Goal: Transaction & Acquisition: Purchase product/service

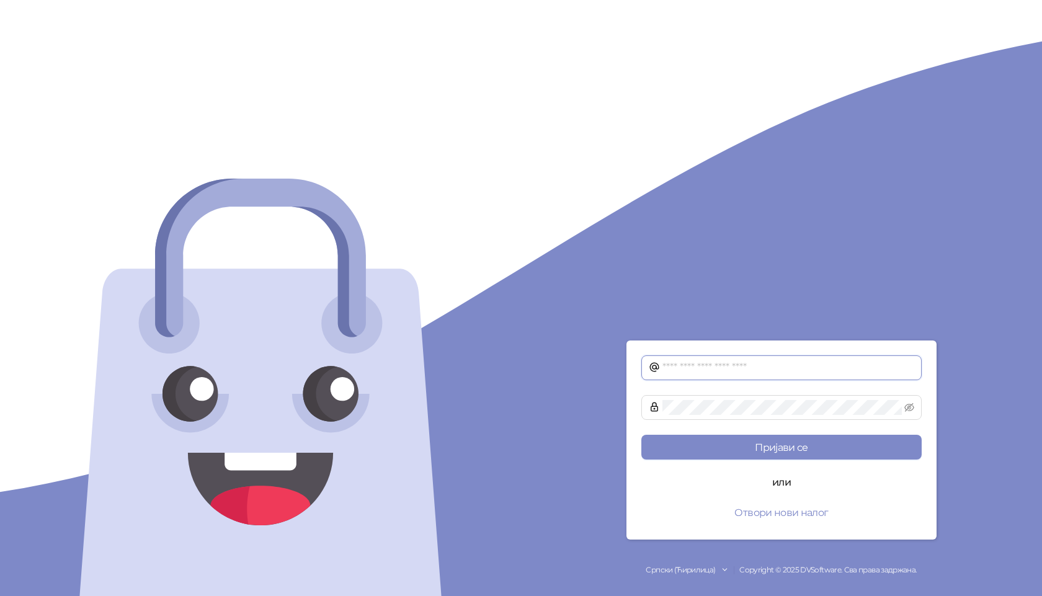
click at [735, 366] on input "text" at bounding box center [788, 367] width 252 height 15
type input "**********"
click at [906, 409] on icon "eye-invisible" at bounding box center [909, 407] width 10 height 10
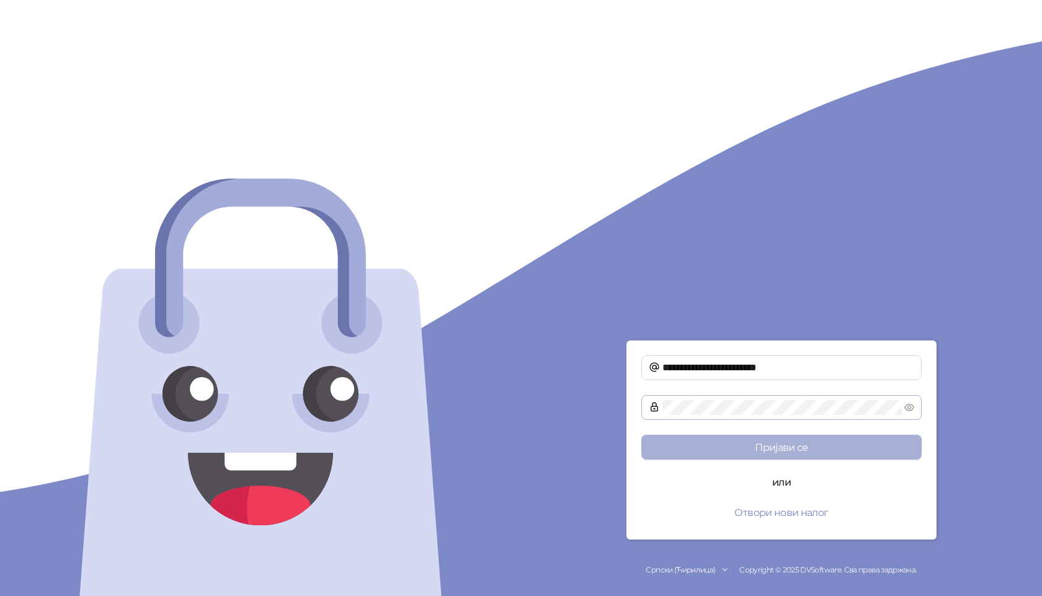
click at [788, 443] on button "Пријави се" at bounding box center [781, 447] width 280 height 25
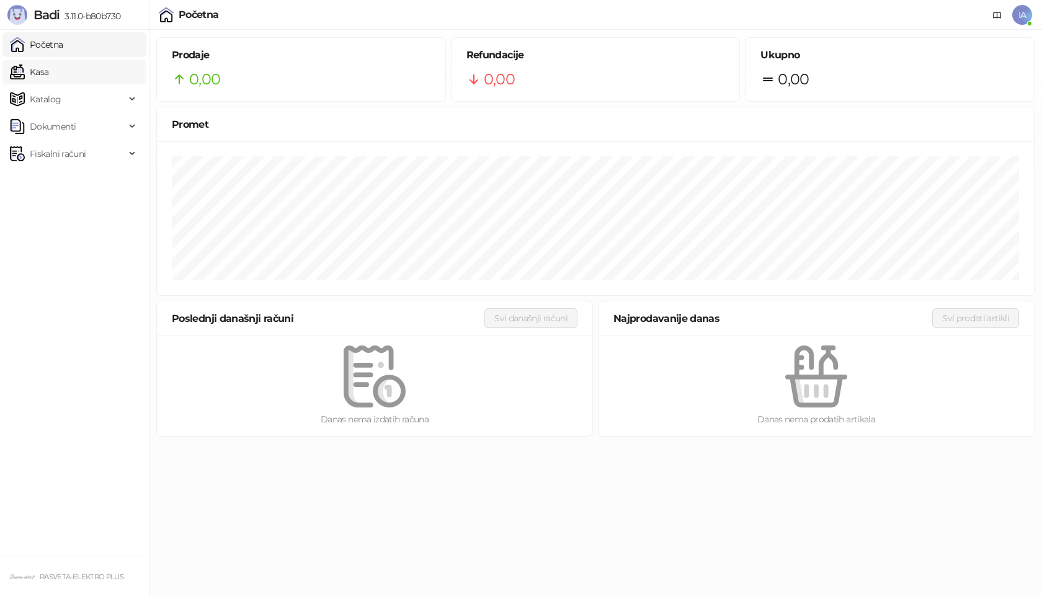
click at [48, 75] on link "Kasa" at bounding box center [29, 72] width 38 height 25
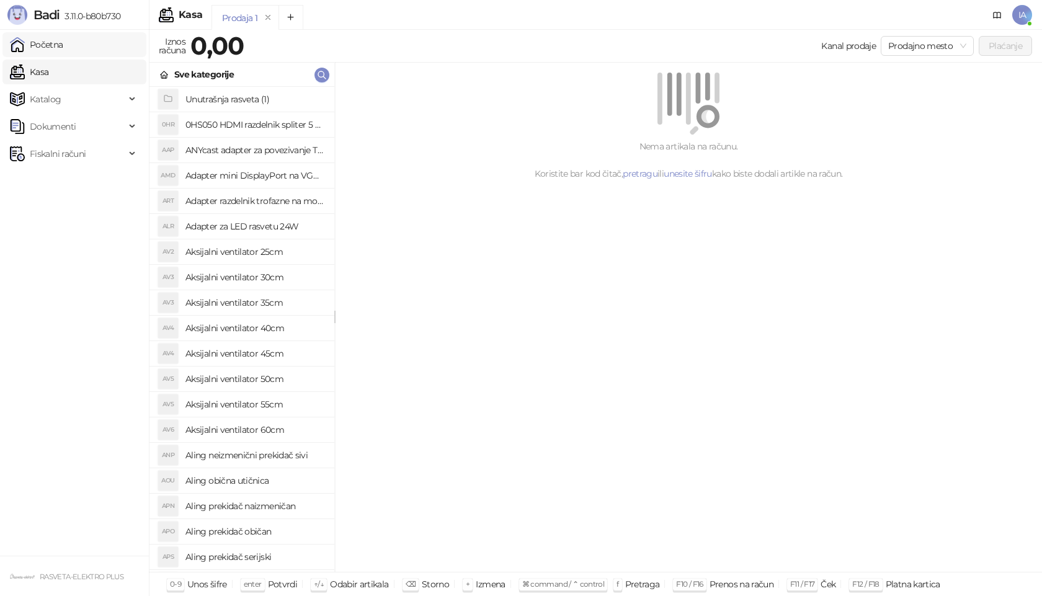
click at [63, 34] on link "Početna" at bounding box center [36, 44] width 53 height 25
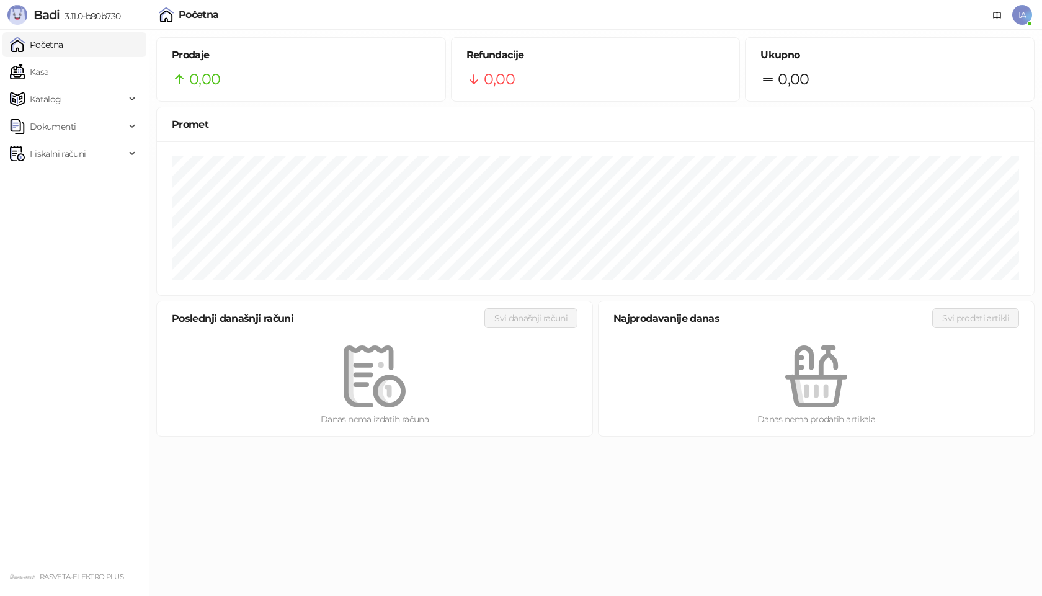
click at [1032, 14] on div "Početna IA" at bounding box center [521, 15] width 1042 height 30
click at [1028, 14] on span "IA" at bounding box center [1022, 15] width 20 height 20
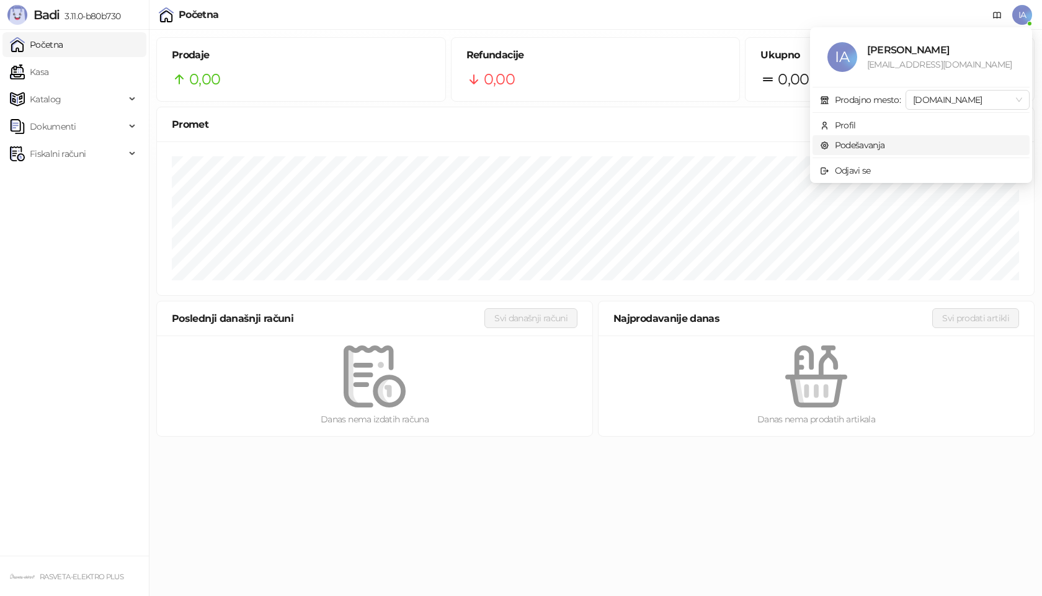
click at [844, 143] on link "Podešavanja" at bounding box center [852, 145] width 65 height 11
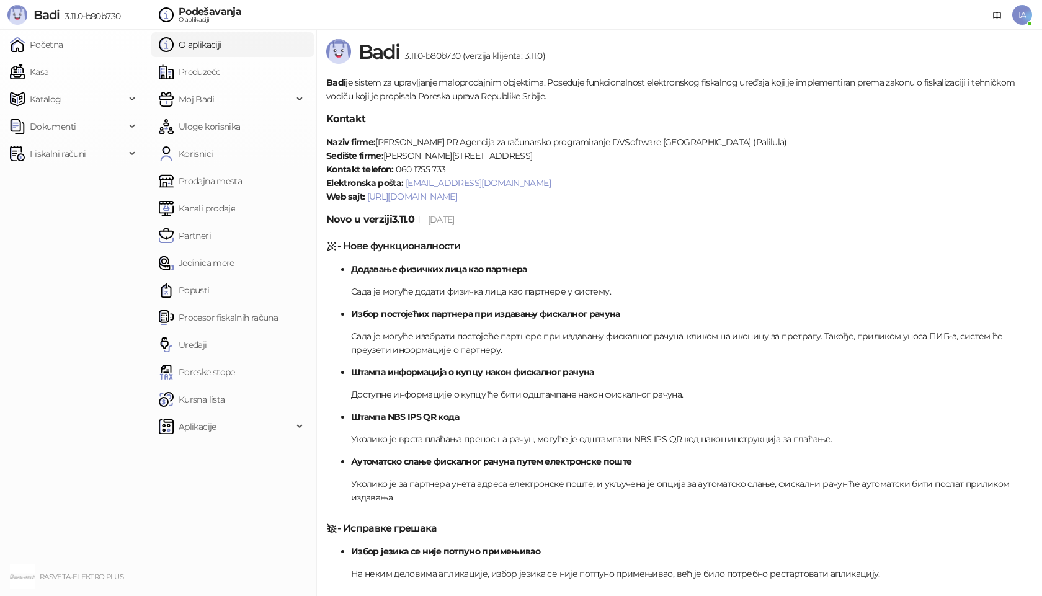
scroll to position [310, 0]
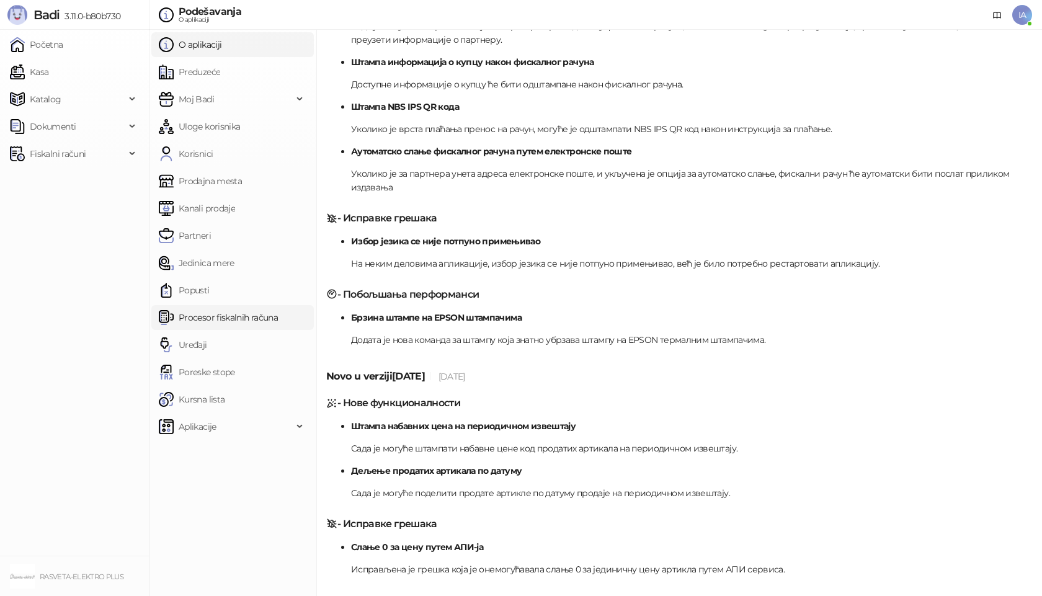
click at [210, 319] on link "Procesor fiskalnih računa" at bounding box center [218, 317] width 119 height 25
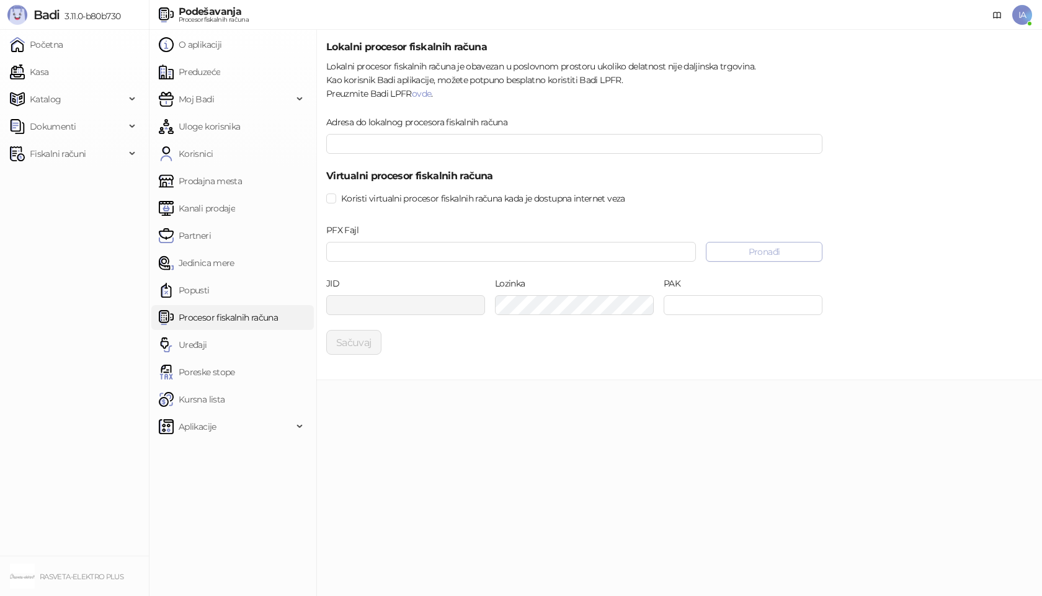
click at [739, 259] on button "Pronađi" at bounding box center [764, 252] width 117 height 20
click at [756, 249] on button "Pronađi" at bounding box center [764, 252] width 117 height 20
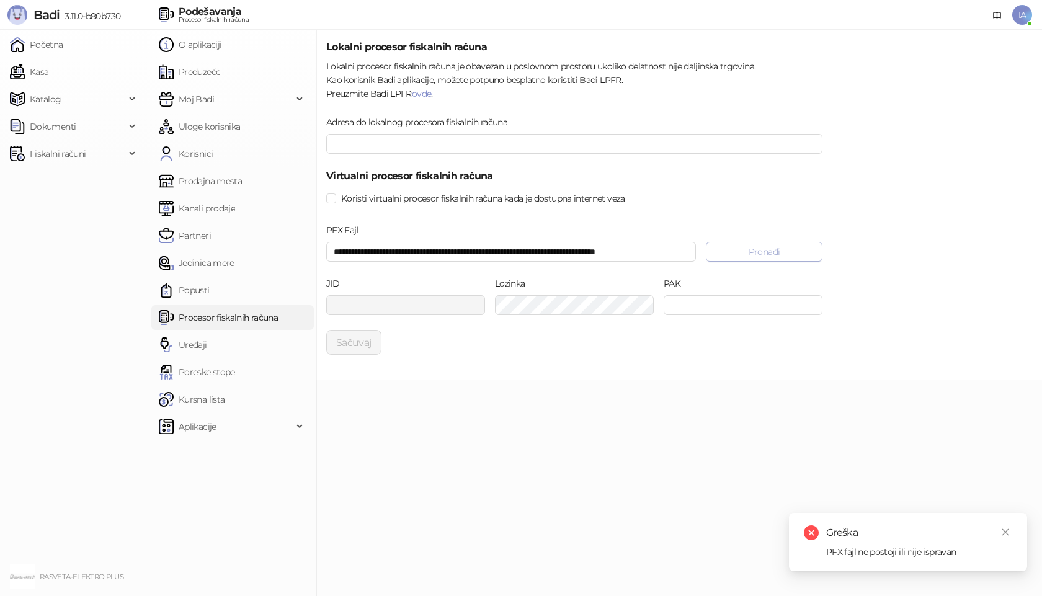
click at [774, 255] on button "Pronađi" at bounding box center [764, 252] width 117 height 20
type input "**********"
click at [733, 299] on input "PAK" at bounding box center [742, 305] width 159 height 20
drag, startPoint x: 716, startPoint y: 294, endPoint x: 716, endPoint y: 306, distance: 11.8
click at [716, 295] on div "PAK" at bounding box center [742, 296] width 159 height 38
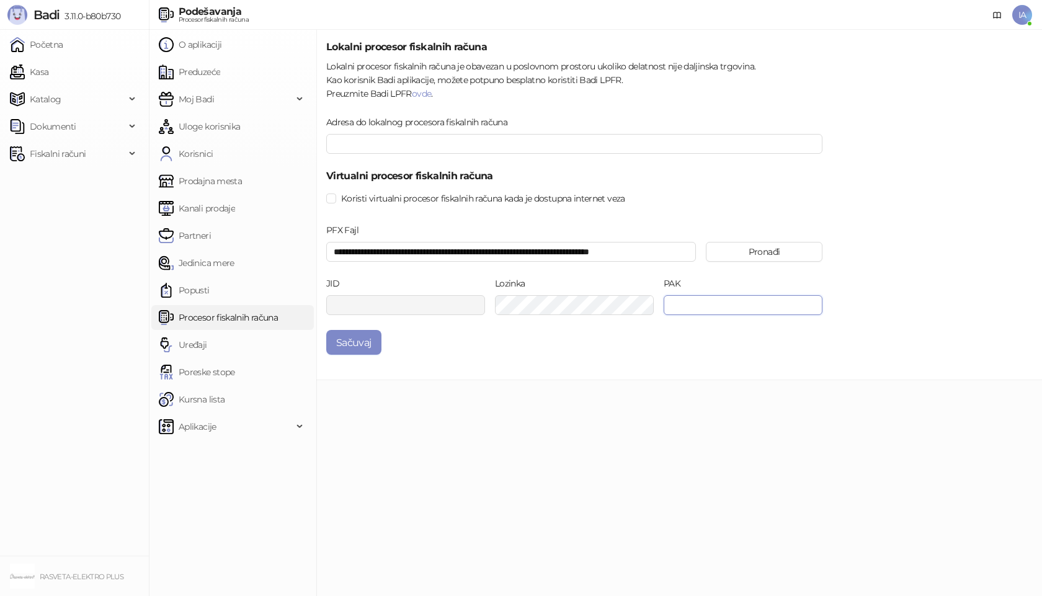
click at [716, 306] on input "PAK" at bounding box center [742, 305] width 159 height 20
paste input "******"
type input "******"
click at [676, 363] on div "**********" at bounding box center [678, 205] width 725 height 350
click at [335, 354] on button "Sačuvaj" at bounding box center [353, 342] width 55 height 25
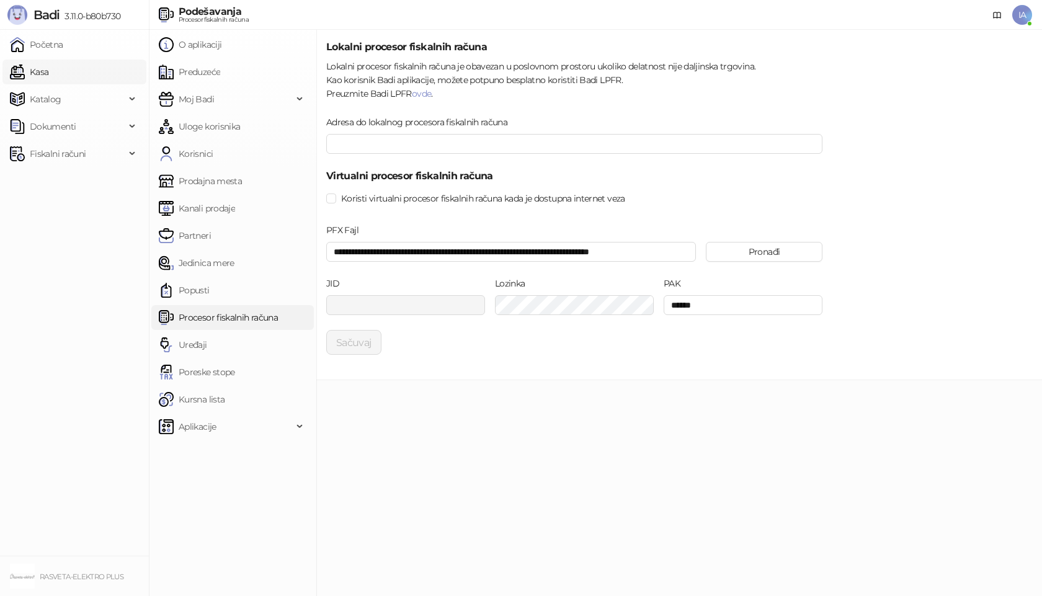
click at [48, 64] on link "Kasa" at bounding box center [29, 72] width 38 height 25
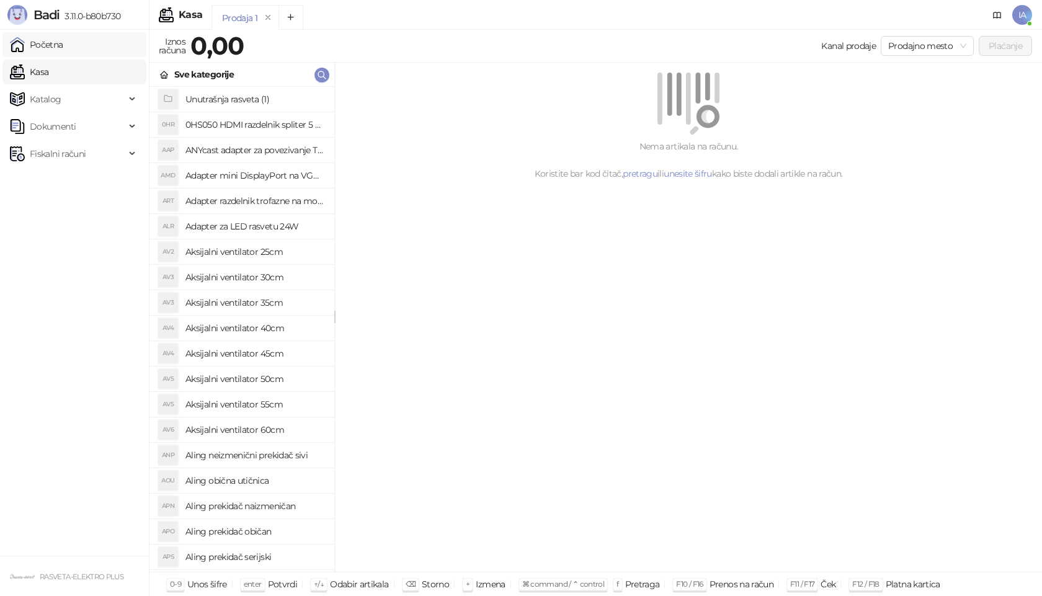
click at [63, 46] on link "Početna" at bounding box center [36, 44] width 53 height 25
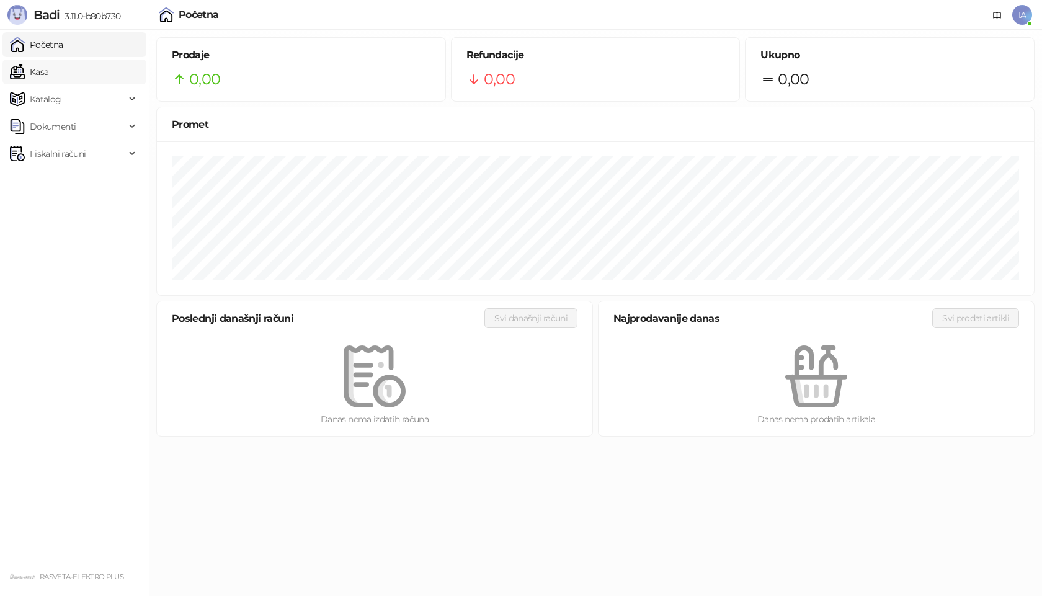
click at [48, 66] on link "Kasa" at bounding box center [29, 72] width 38 height 25
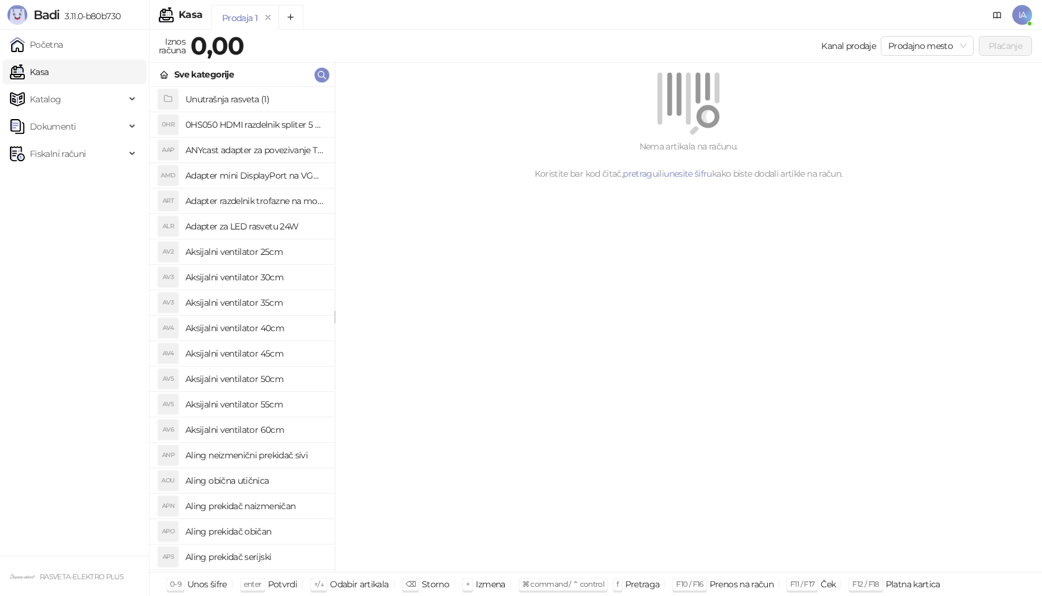
click at [226, 127] on h4 "0HS050 HDMI razdelnik spliter 5 ulaza na 1 izlaz sa daljinskim 4K" at bounding box center [254, 125] width 139 height 20
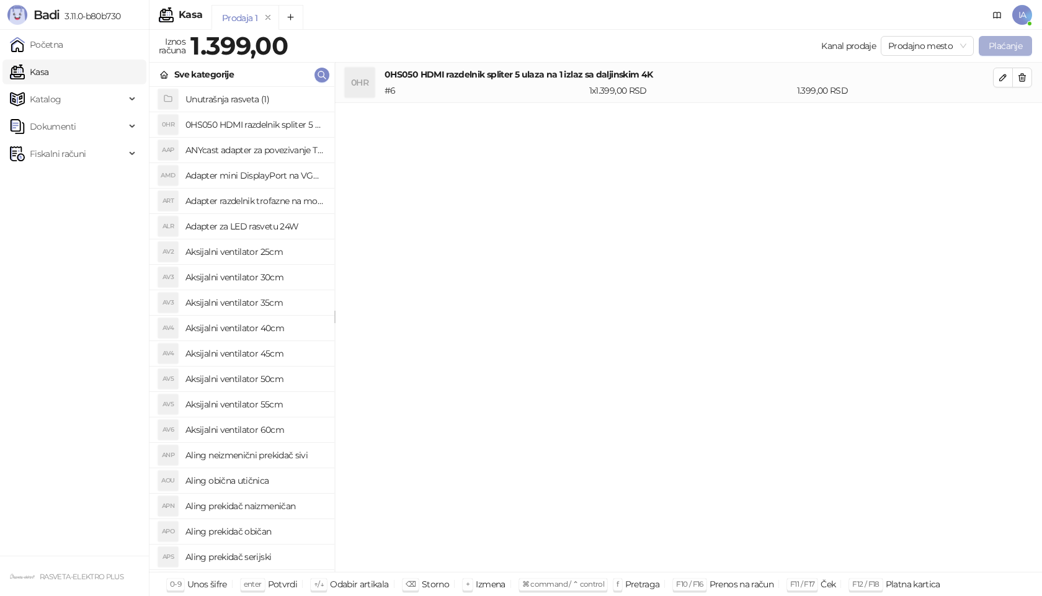
click at [1000, 51] on button "Plaćanje" at bounding box center [1004, 46] width 53 height 20
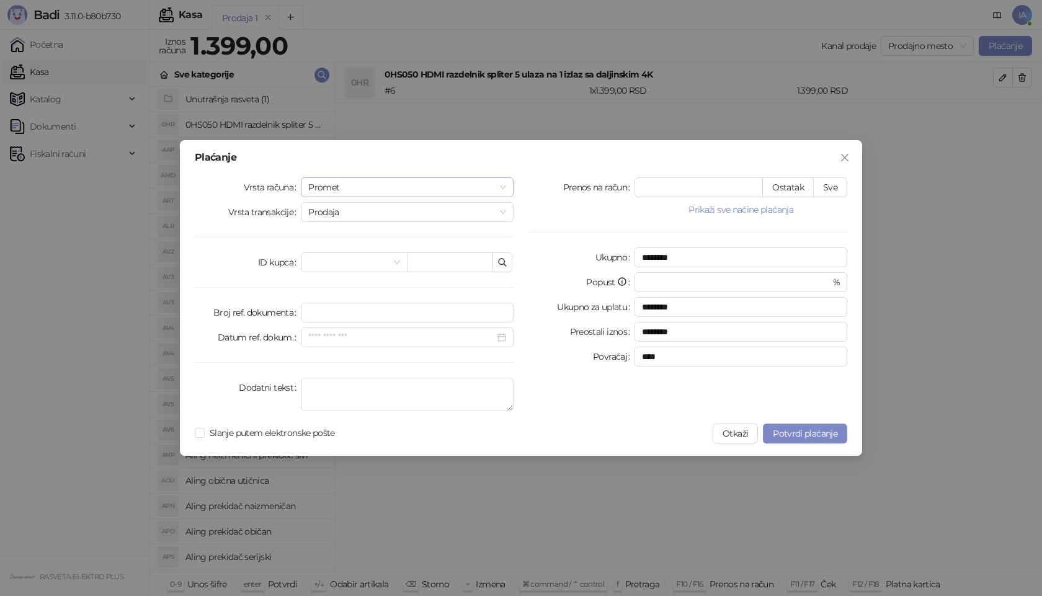
click at [492, 191] on span "Promet" at bounding box center [407, 187] width 198 height 19
click at [343, 254] on div "Obuka" at bounding box center [407, 252] width 193 height 14
click at [434, 215] on span "Prodaja" at bounding box center [407, 212] width 198 height 19
click at [833, 182] on button "Sve" at bounding box center [830, 187] width 34 height 20
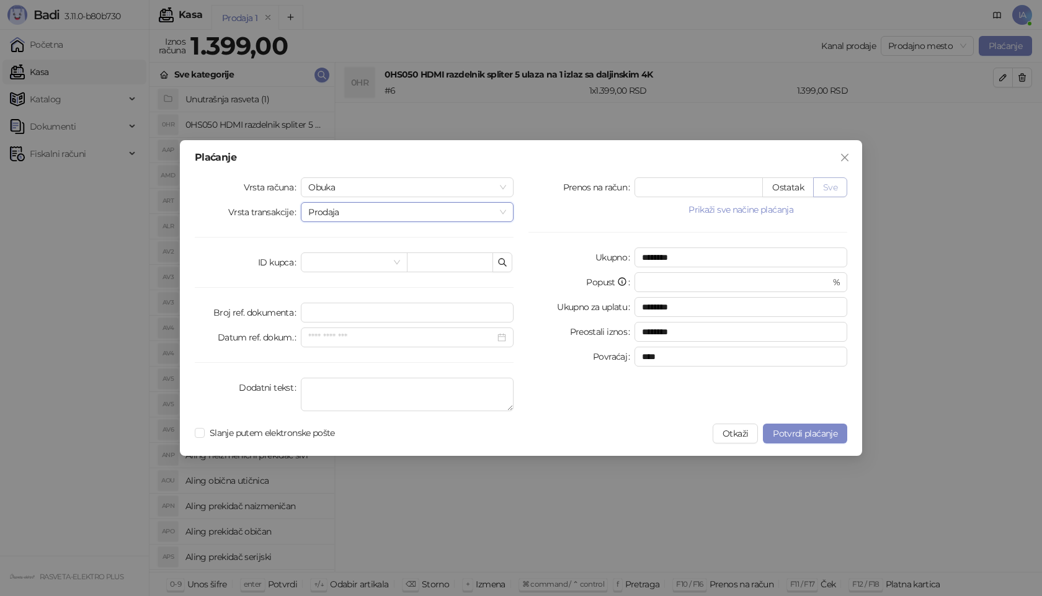
type input "****"
click at [391, 267] on span at bounding box center [353, 262] width 91 height 19
click at [312, 434] on span "Slanje putem elektronske pošte" at bounding box center [272, 433] width 135 height 14
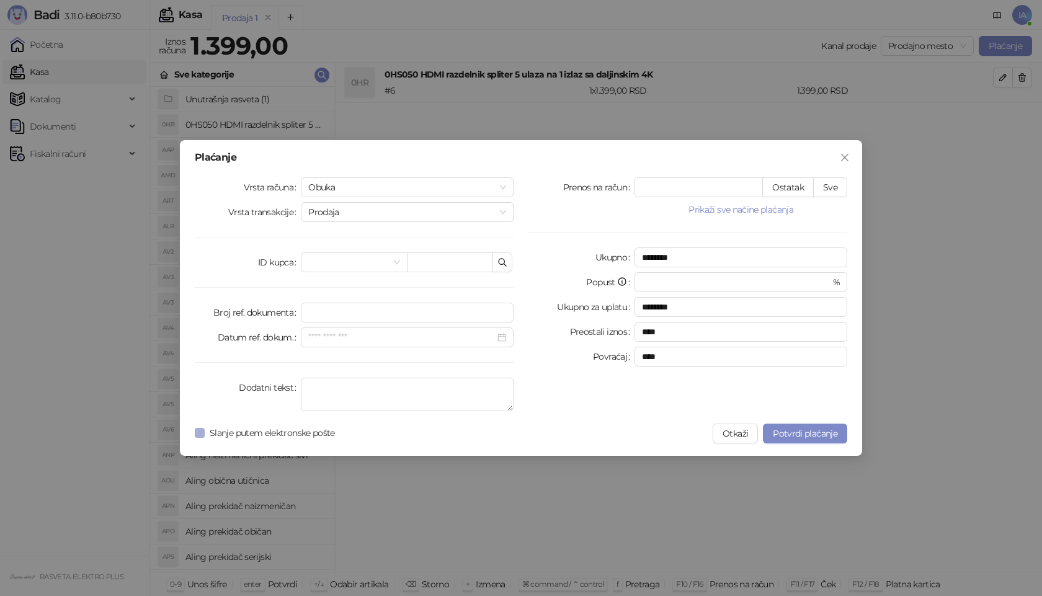
click at [312, 434] on span "Slanje putem elektronske pošte" at bounding box center [272, 433] width 135 height 14
click at [216, 427] on span "Slanje putem elektronske pošte" at bounding box center [272, 433] width 135 height 14
click at [387, 321] on input "Broj ref. dokumenta" at bounding box center [407, 313] width 213 height 20
click at [387, 331] on input "Datum ref. dokum." at bounding box center [401, 337] width 187 height 14
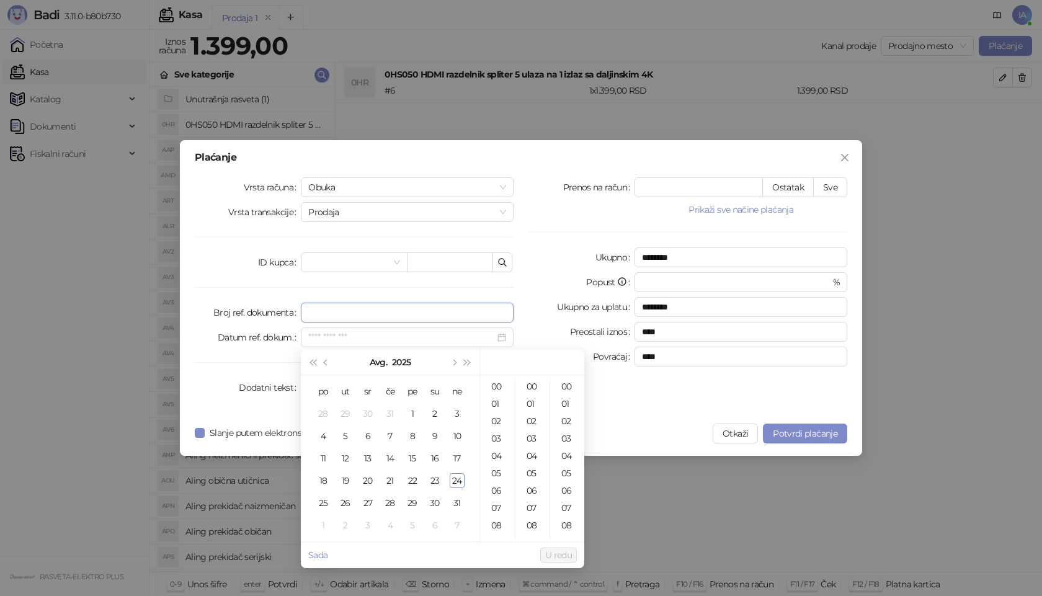
click at [393, 311] on input "Broj ref. dokumenta" at bounding box center [407, 313] width 213 height 20
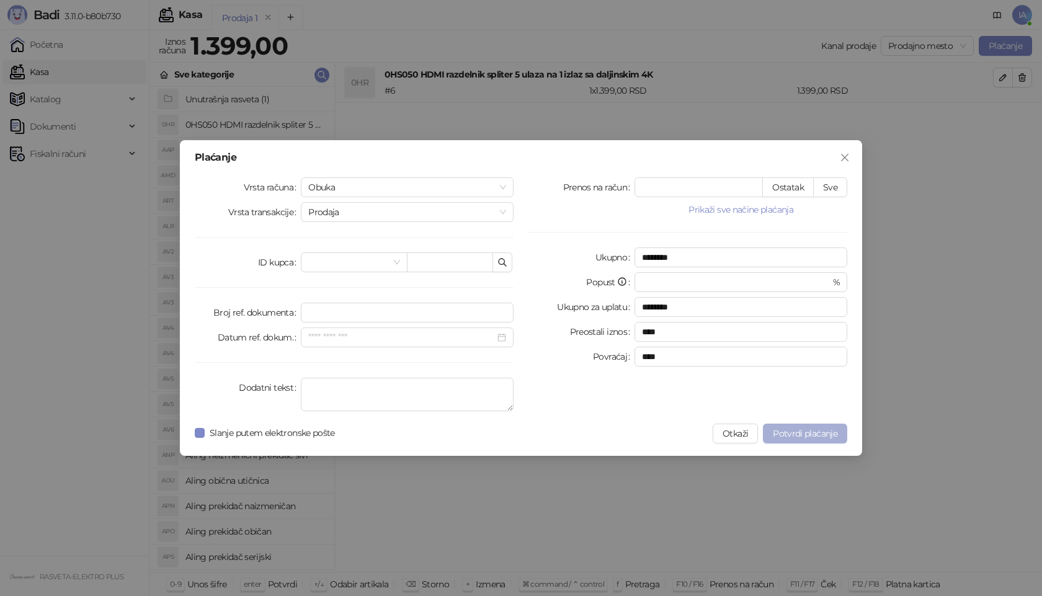
click at [830, 435] on span "Potvrdi plaćanje" at bounding box center [805, 433] width 64 height 11
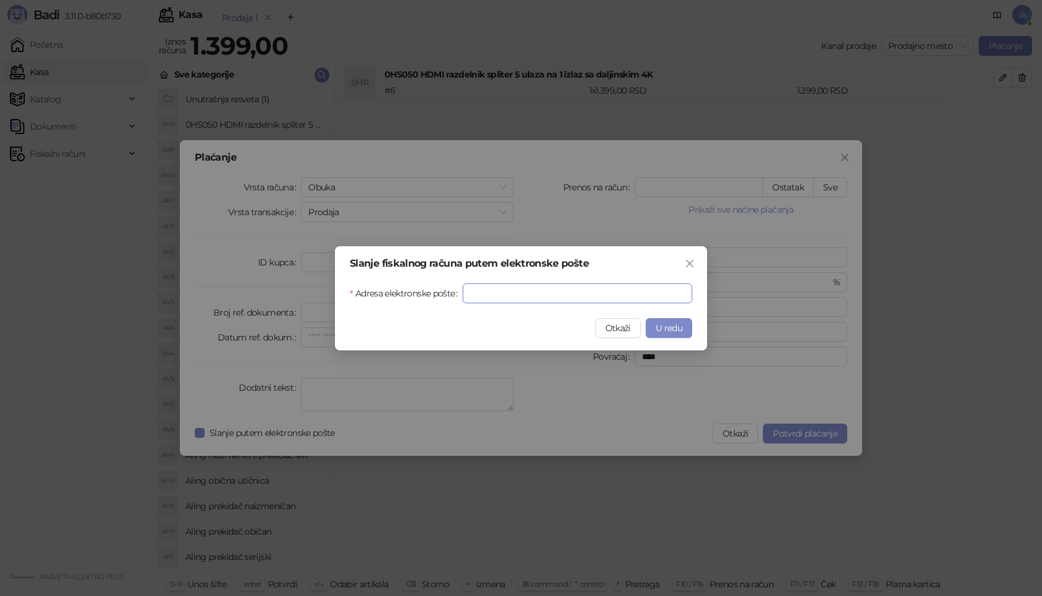
click at [521, 291] on input "Adresa elektronske pošte" at bounding box center [577, 293] width 229 height 20
paste input "******"
type input "*"
type input "**********"
click at [657, 326] on span "U redu" at bounding box center [668, 327] width 27 height 11
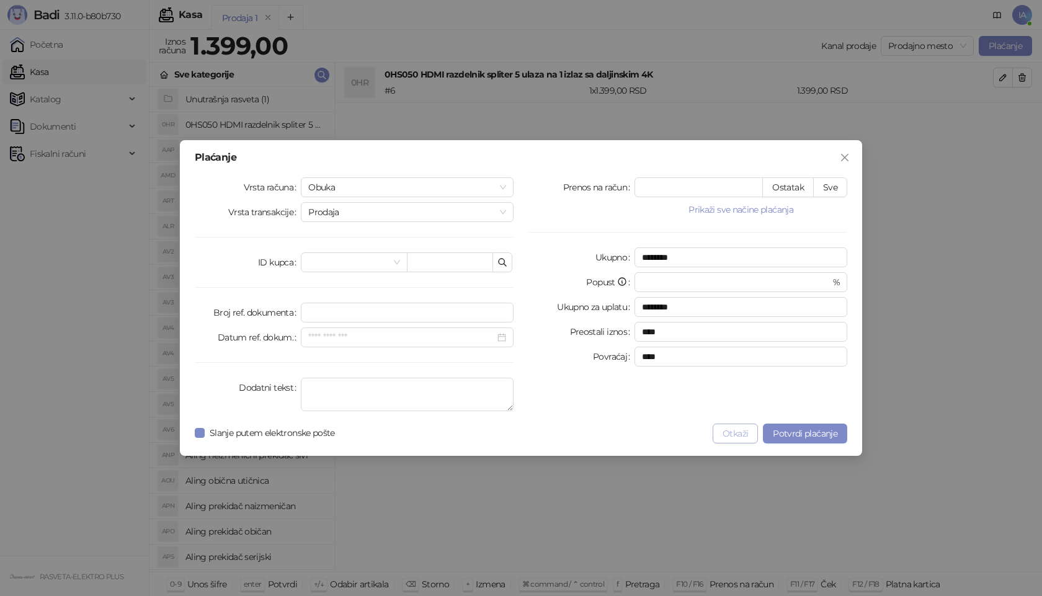
click at [735, 429] on button "Otkaži" at bounding box center [734, 433] width 45 height 20
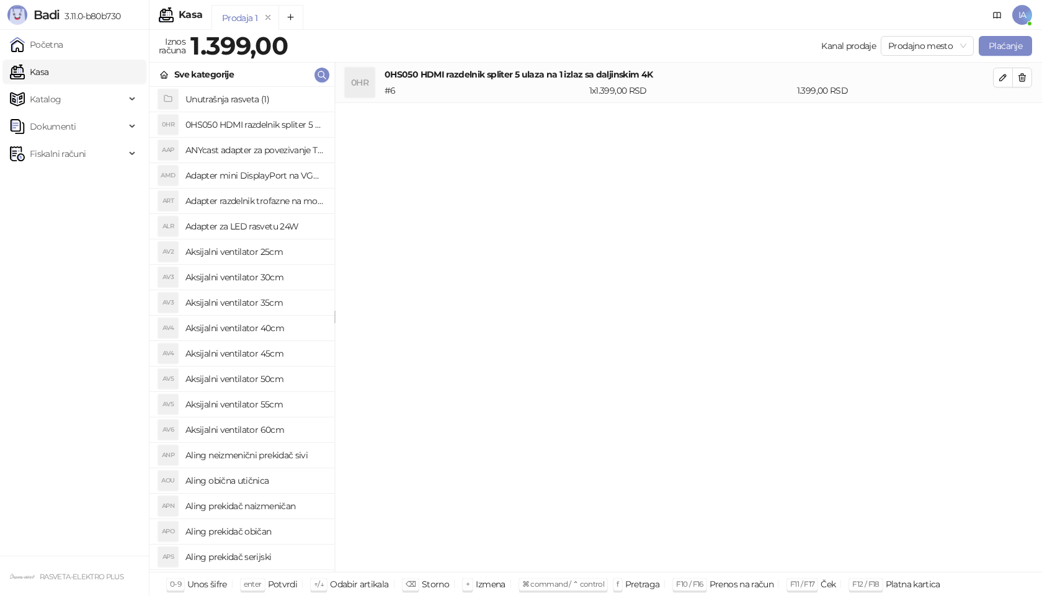
click at [1021, 6] on span "IA" at bounding box center [1022, 15] width 20 height 20
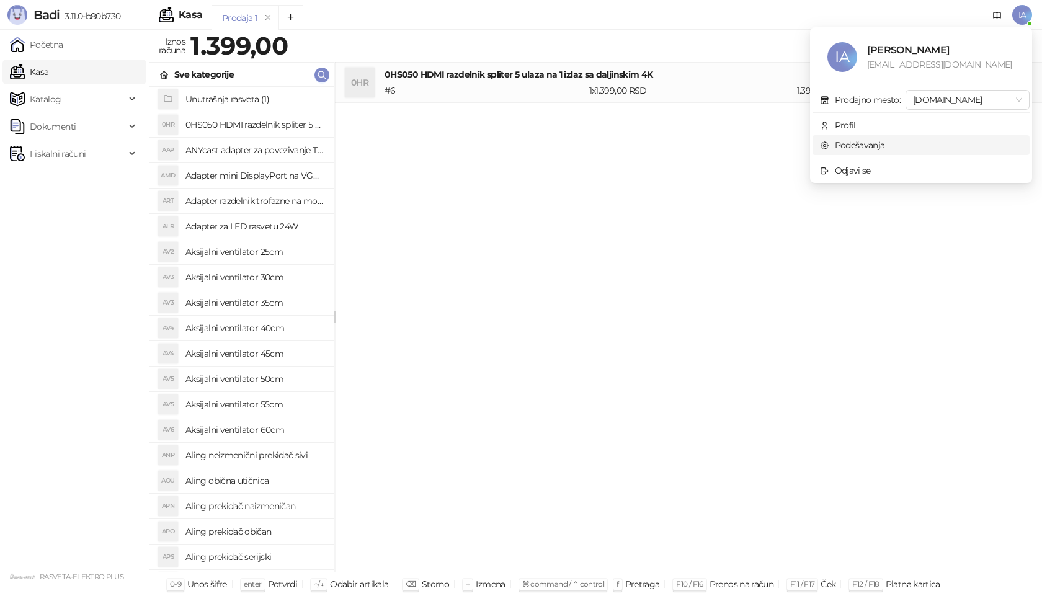
click at [874, 145] on link "Podešavanja" at bounding box center [852, 145] width 65 height 11
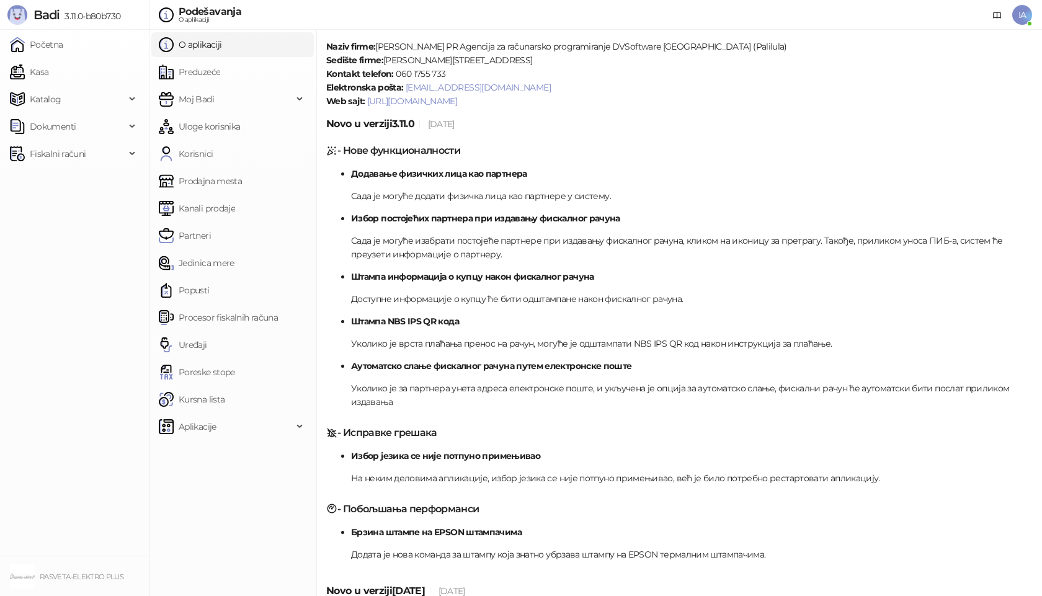
scroll to position [248, 0]
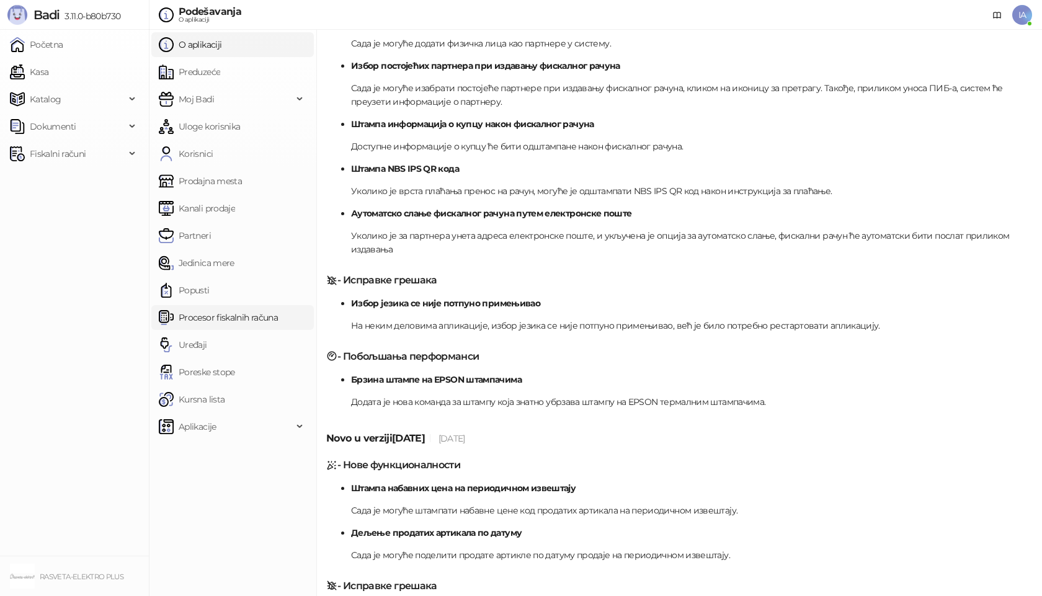
click at [194, 326] on link "Procesor fiskalnih računa" at bounding box center [218, 317] width 119 height 25
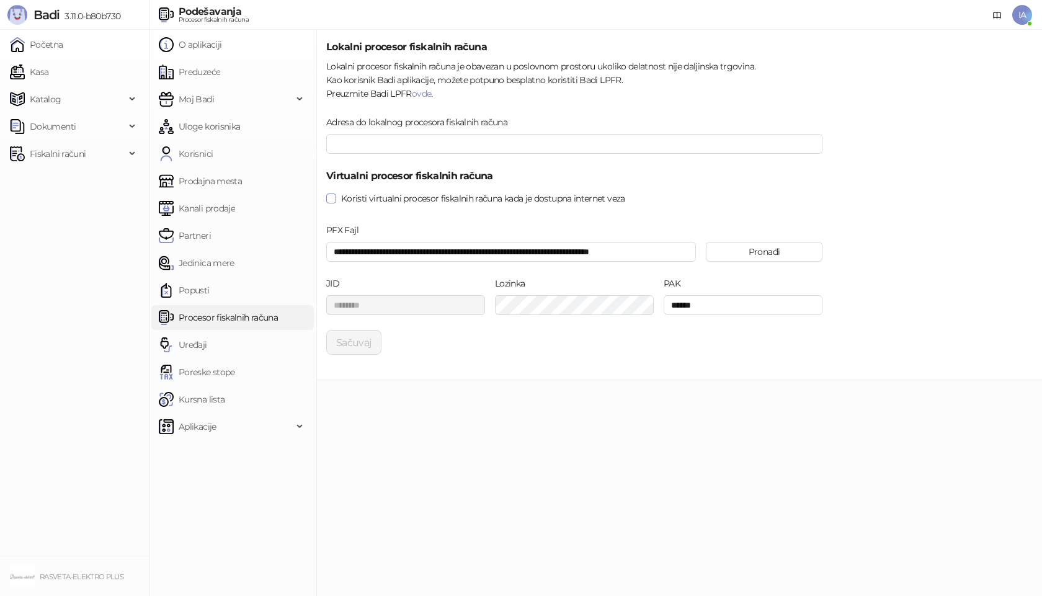
click at [422, 197] on span "Koristi virtualni procesor fiskalnih računa kada je dostupna internet veza" at bounding box center [483, 199] width 294 height 14
click at [354, 345] on button "Sačuvaj" at bounding box center [353, 342] width 55 height 25
click at [48, 70] on link "Kasa" at bounding box center [29, 72] width 38 height 25
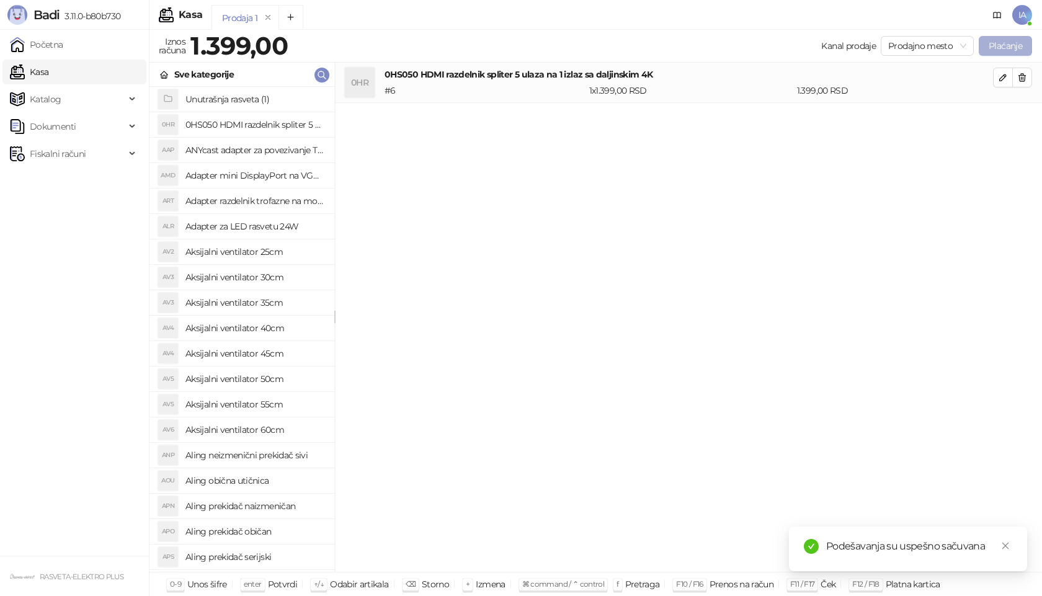
click at [1001, 51] on button "Plaćanje" at bounding box center [1004, 46] width 53 height 20
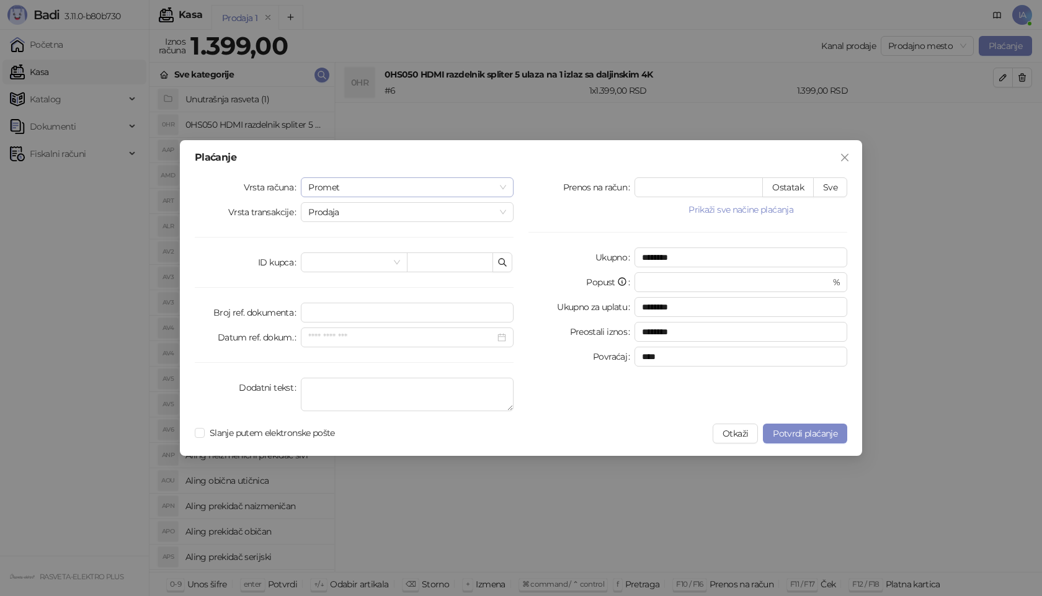
click at [385, 193] on span "Promet" at bounding box center [407, 187] width 198 height 19
click at [351, 249] on div "Obuka" at bounding box center [407, 252] width 193 height 14
click at [265, 433] on span "Slanje putem elektronske pošte" at bounding box center [272, 433] width 135 height 14
click at [828, 176] on div "Plaćanje Vrsta računa Obuka Vrsta transakcije Prodaja ID kupca Broj ref. dokume…" at bounding box center [521, 298] width 682 height 316
click at [827, 181] on button "Sve" at bounding box center [830, 187] width 34 height 20
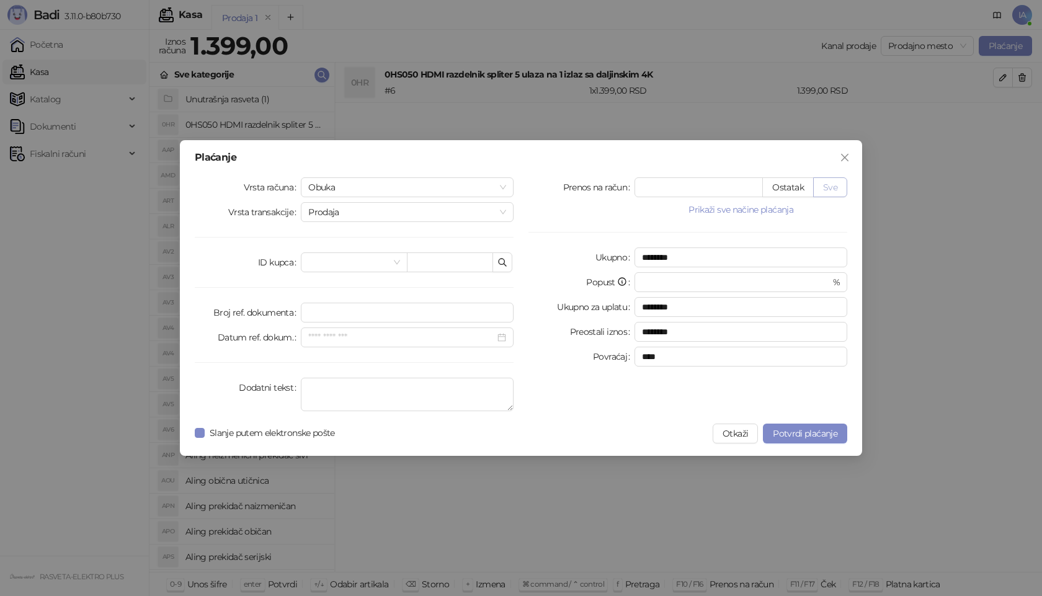
type input "****"
click at [810, 428] on span "Potvrdi plaćanje" at bounding box center [805, 433] width 64 height 11
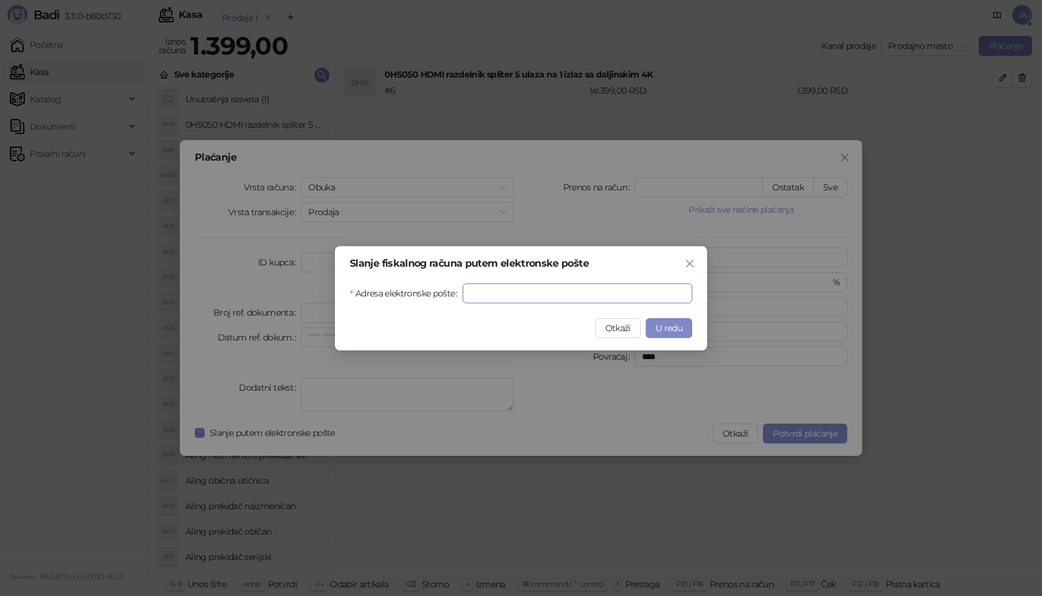
click at [546, 297] on input "Adresa elektronske pošte" at bounding box center [577, 293] width 229 height 20
type input "**********"
click at [677, 330] on span "U redu" at bounding box center [668, 327] width 27 height 11
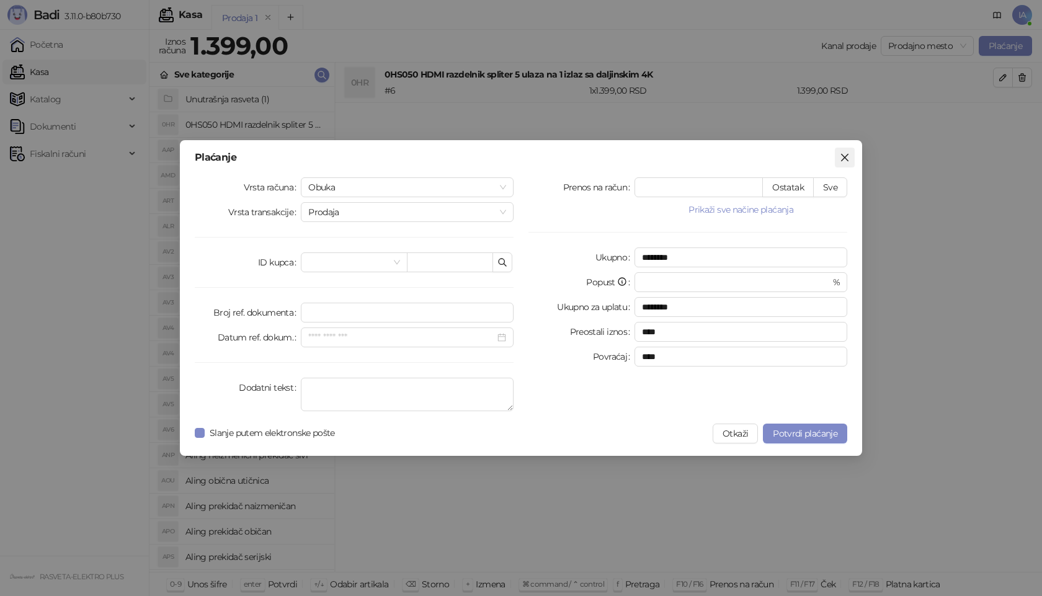
click at [846, 155] on icon "close" at bounding box center [845, 158] width 10 height 10
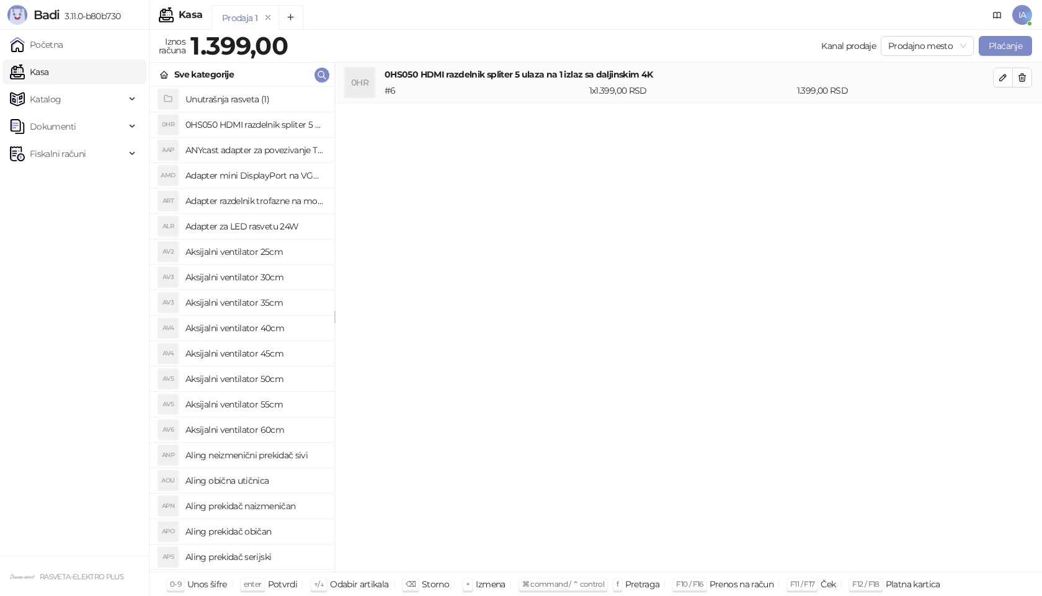
click at [1022, 16] on span "IA" at bounding box center [1022, 15] width 20 height 20
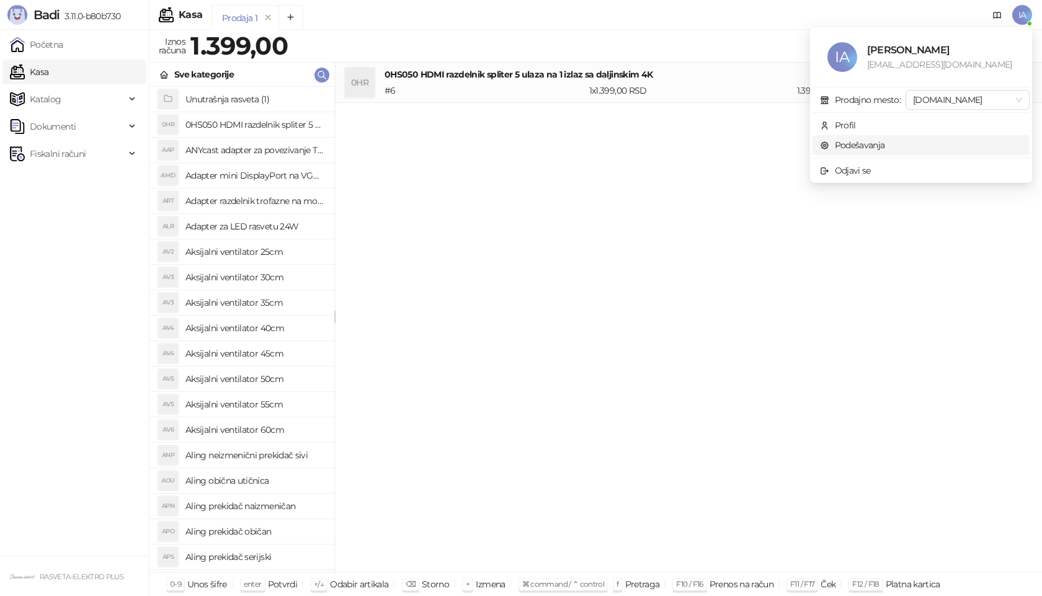
click at [836, 140] on link "Podešavanja" at bounding box center [852, 145] width 65 height 11
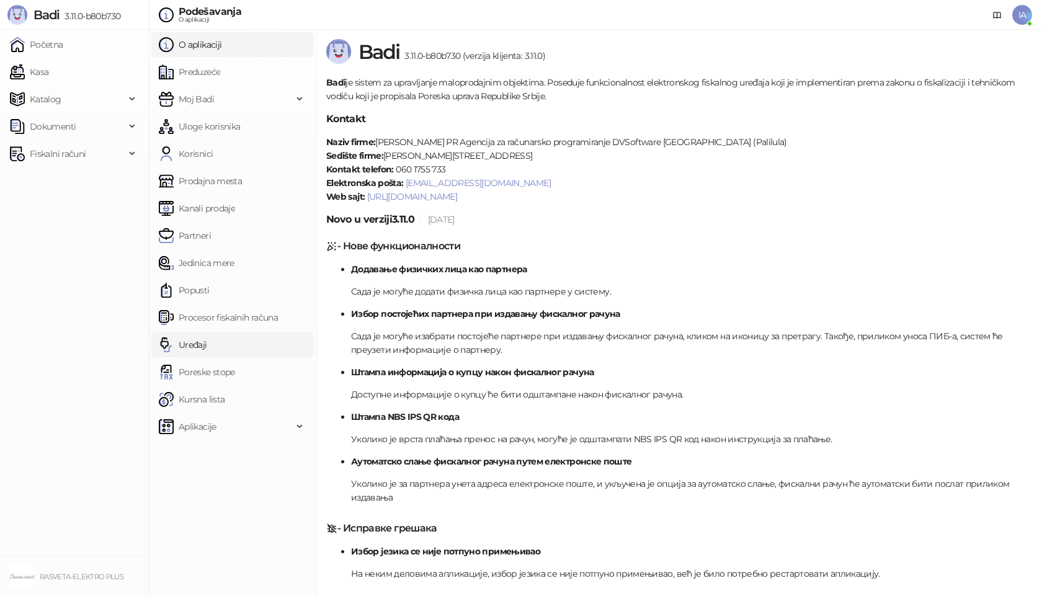
click at [195, 341] on link "Uređaji" at bounding box center [183, 344] width 48 height 25
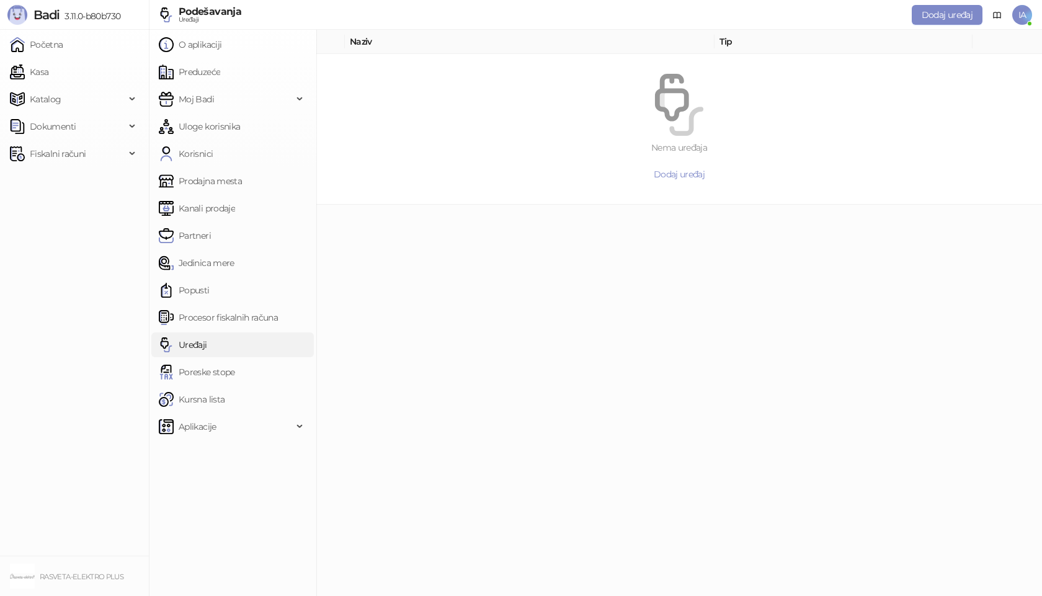
click at [205, 345] on link "Uređaji" at bounding box center [183, 344] width 48 height 25
click at [217, 371] on link "Poreske stope" at bounding box center [197, 372] width 76 height 25
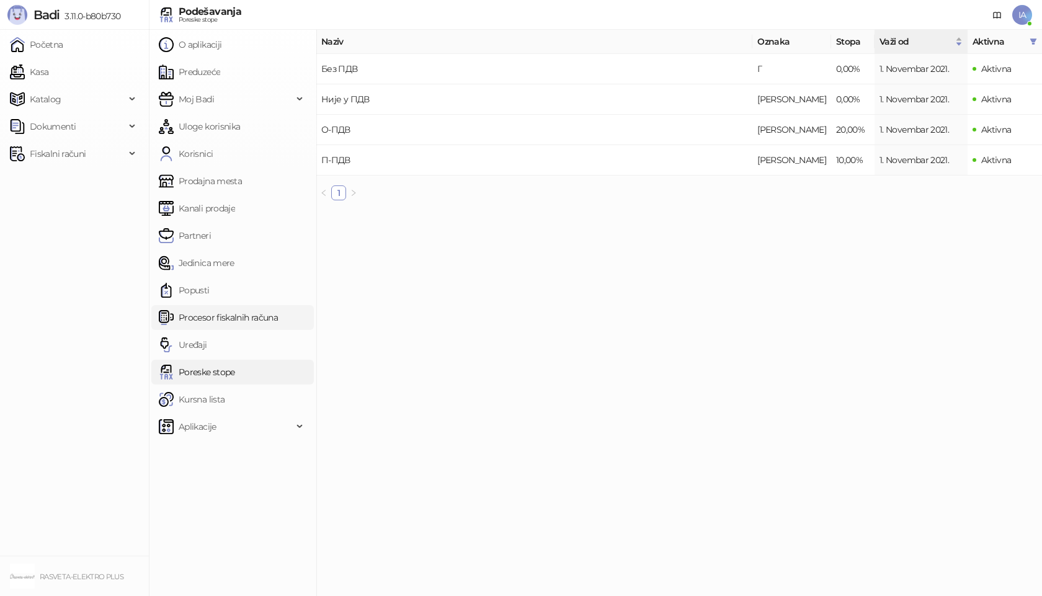
click at [208, 321] on link "Procesor fiskalnih računa" at bounding box center [218, 317] width 119 height 25
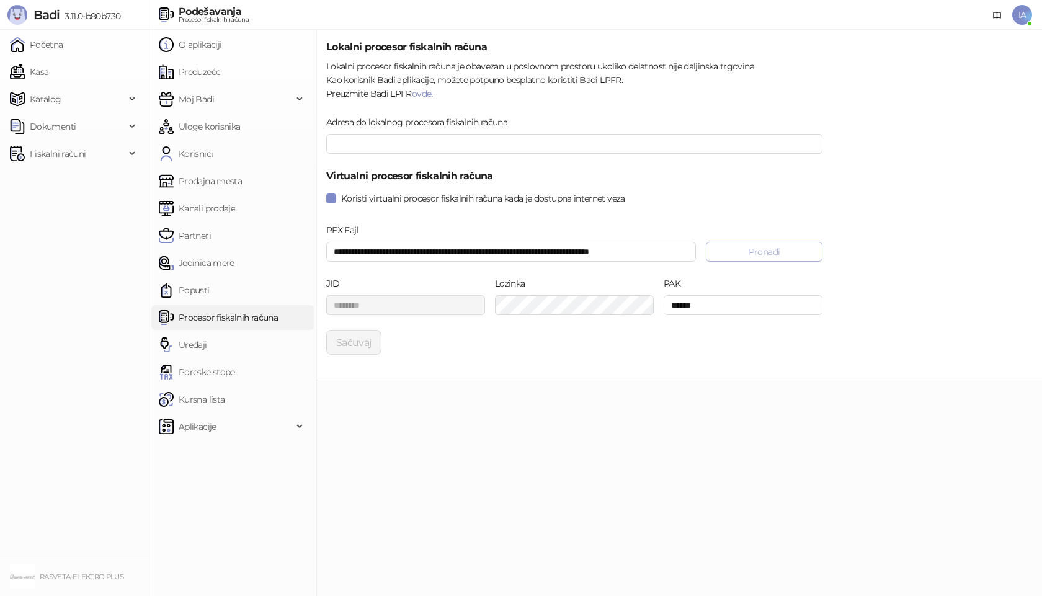
click at [761, 252] on button "Pronađi" at bounding box center [764, 252] width 117 height 20
type input "**********"
click at [625, 301] on div "JID ******** Lozinka PAK ******" at bounding box center [574, 303] width 506 height 53
click at [716, 306] on input "******" at bounding box center [742, 305] width 159 height 20
type input "******"
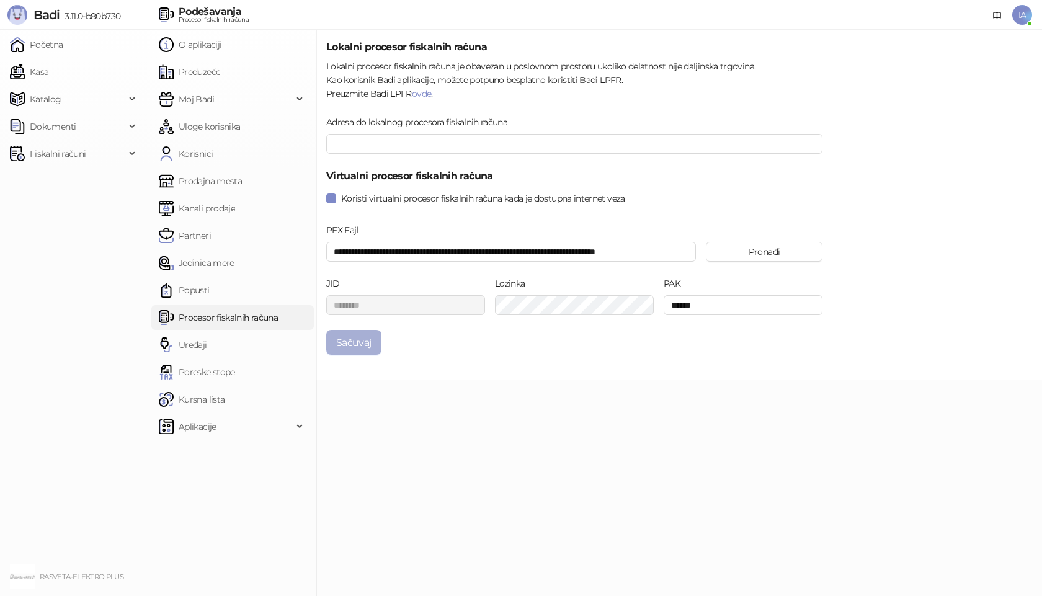
click at [353, 347] on button "Sačuvaj" at bounding box center [353, 342] width 55 height 25
click at [48, 72] on link "Kasa" at bounding box center [29, 72] width 38 height 25
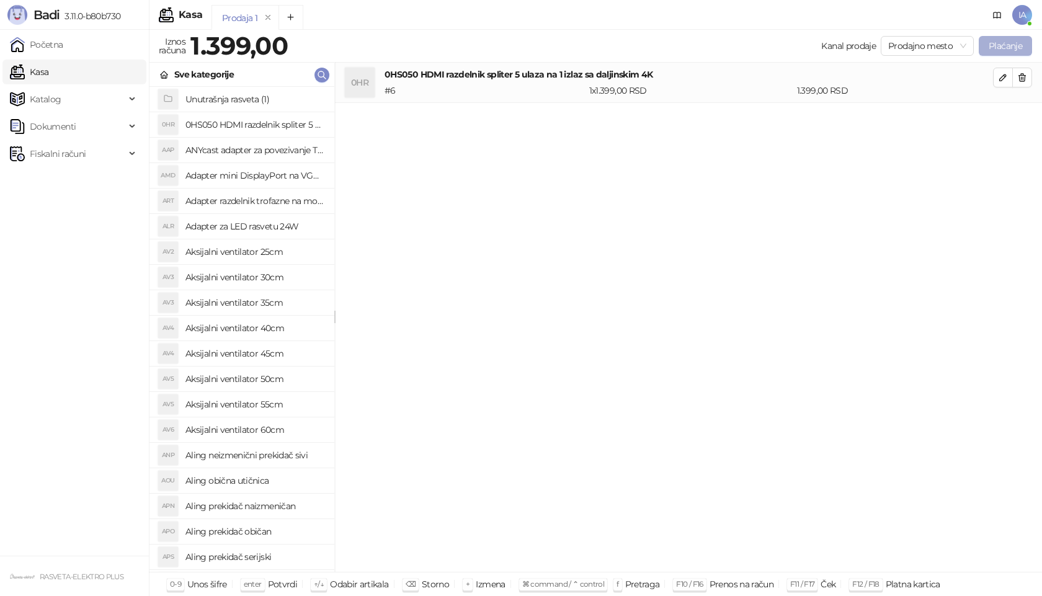
click at [1015, 43] on button "Plaćanje" at bounding box center [1004, 46] width 53 height 20
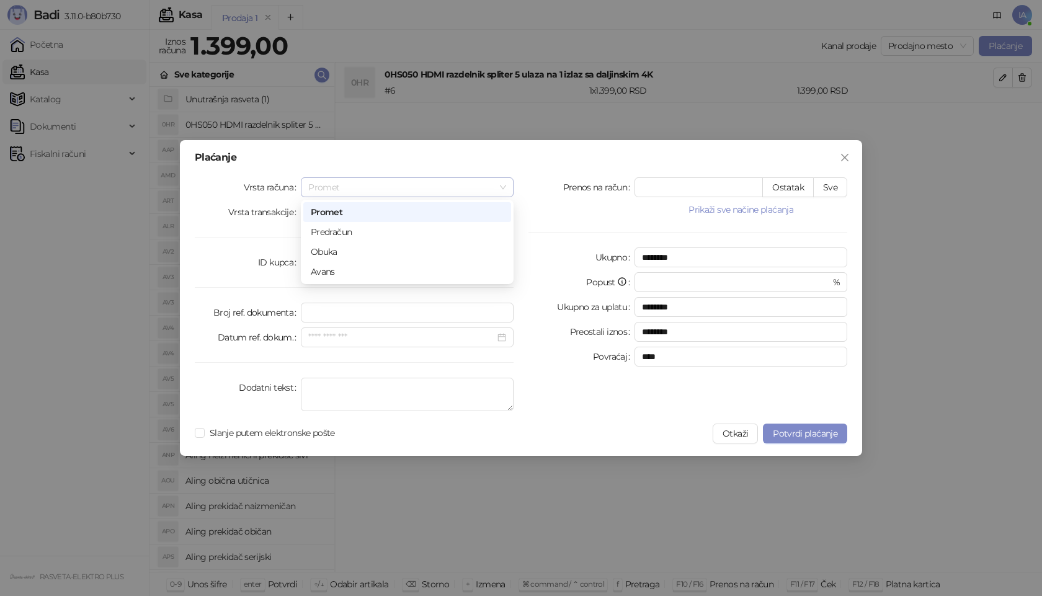
click at [369, 180] on span "Promet" at bounding box center [407, 187] width 198 height 19
click at [339, 252] on div "Obuka" at bounding box center [407, 252] width 193 height 14
click at [272, 430] on span "Slanje putem elektronske pošte" at bounding box center [272, 433] width 135 height 14
click at [844, 179] on button "Sve" at bounding box center [830, 187] width 34 height 20
type input "****"
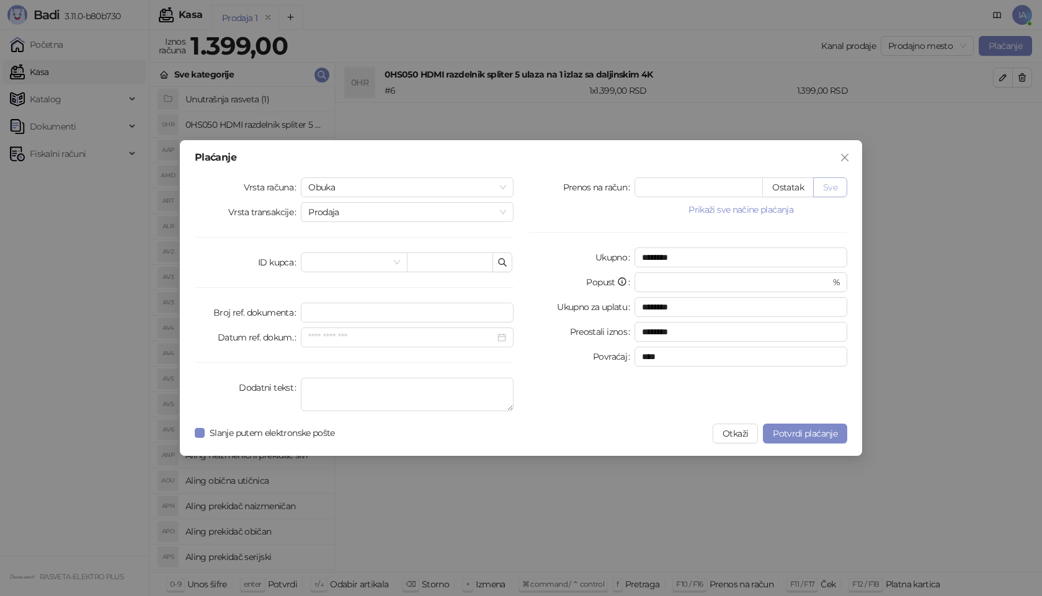
type input "****"
click at [228, 435] on span "Slanje putem elektronske pošte" at bounding box center [272, 433] width 135 height 14
click at [850, 418] on div "Plaćanje Vrsta računa Obuka Vrsta transakcije Prodaja ID kupca Broj ref. dokume…" at bounding box center [521, 298] width 682 height 316
click at [839, 427] on button "Potvrdi plaćanje" at bounding box center [805, 433] width 84 height 20
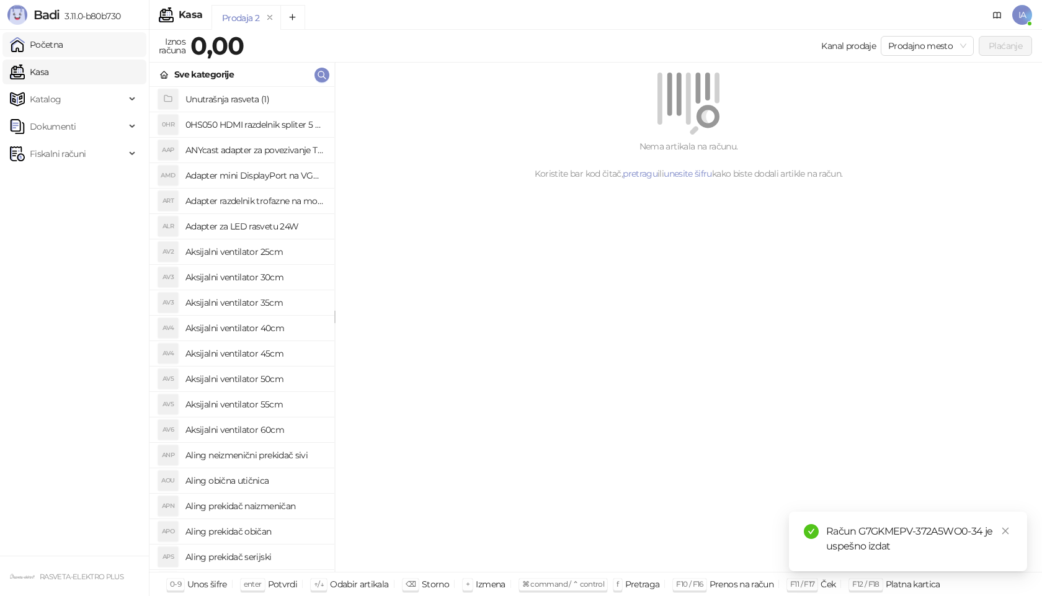
click at [63, 47] on link "Početna" at bounding box center [36, 44] width 53 height 25
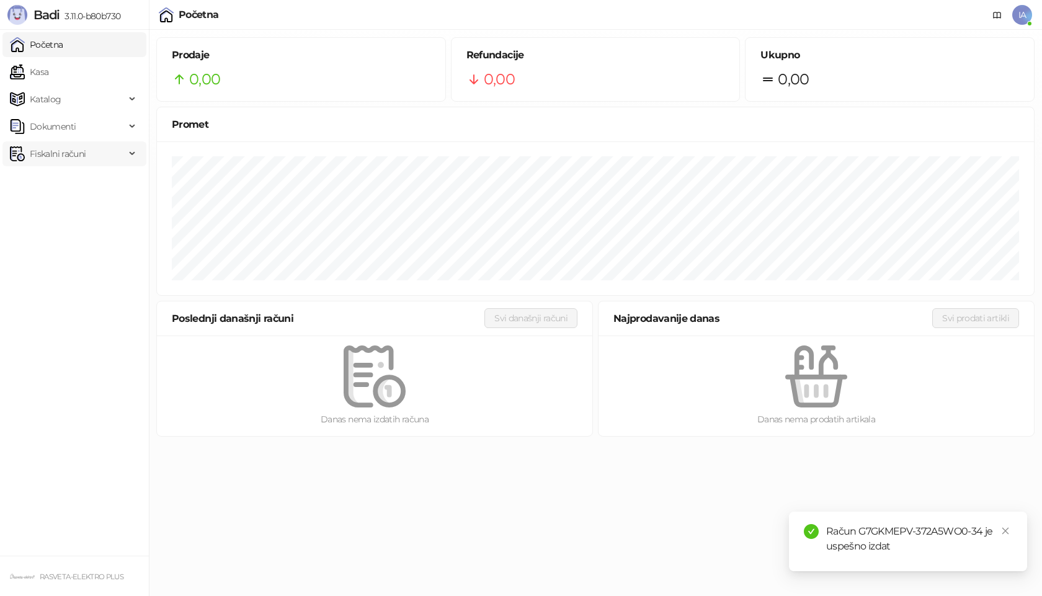
click at [72, 145] on span "Fiskalni računi" at bounding box center [58, 153] width 56 height 25
click at [74, 181] on link "Izdati računi" at bounding box center [49, 181] width 68 height 25
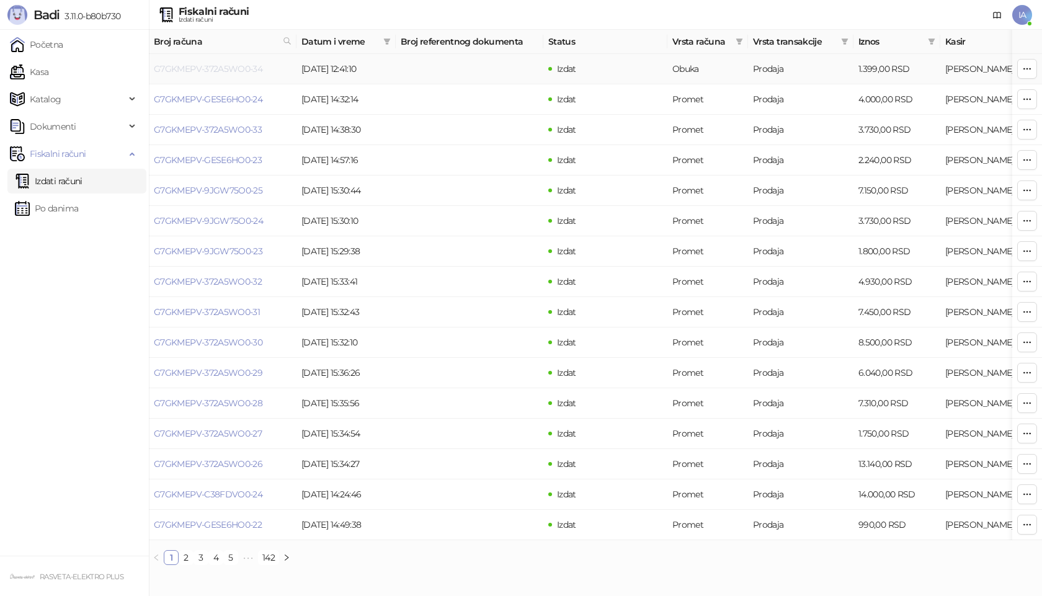
click at [223, 73] on link "G7GKMEPV-372A5WO0-34" at bounding box center [208, 68] width 109 height 11
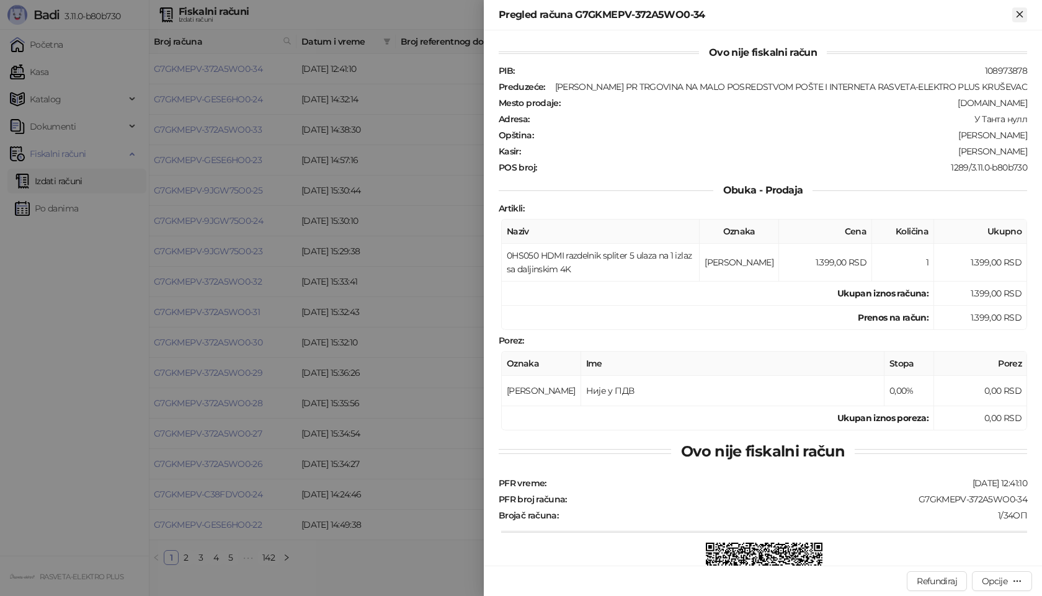
click at [1024, 10] on icon "Zatvori" at bounding box center [1019, 14] width 11 height 11
